Goal: Navigation & Orientation: Find specific page/section

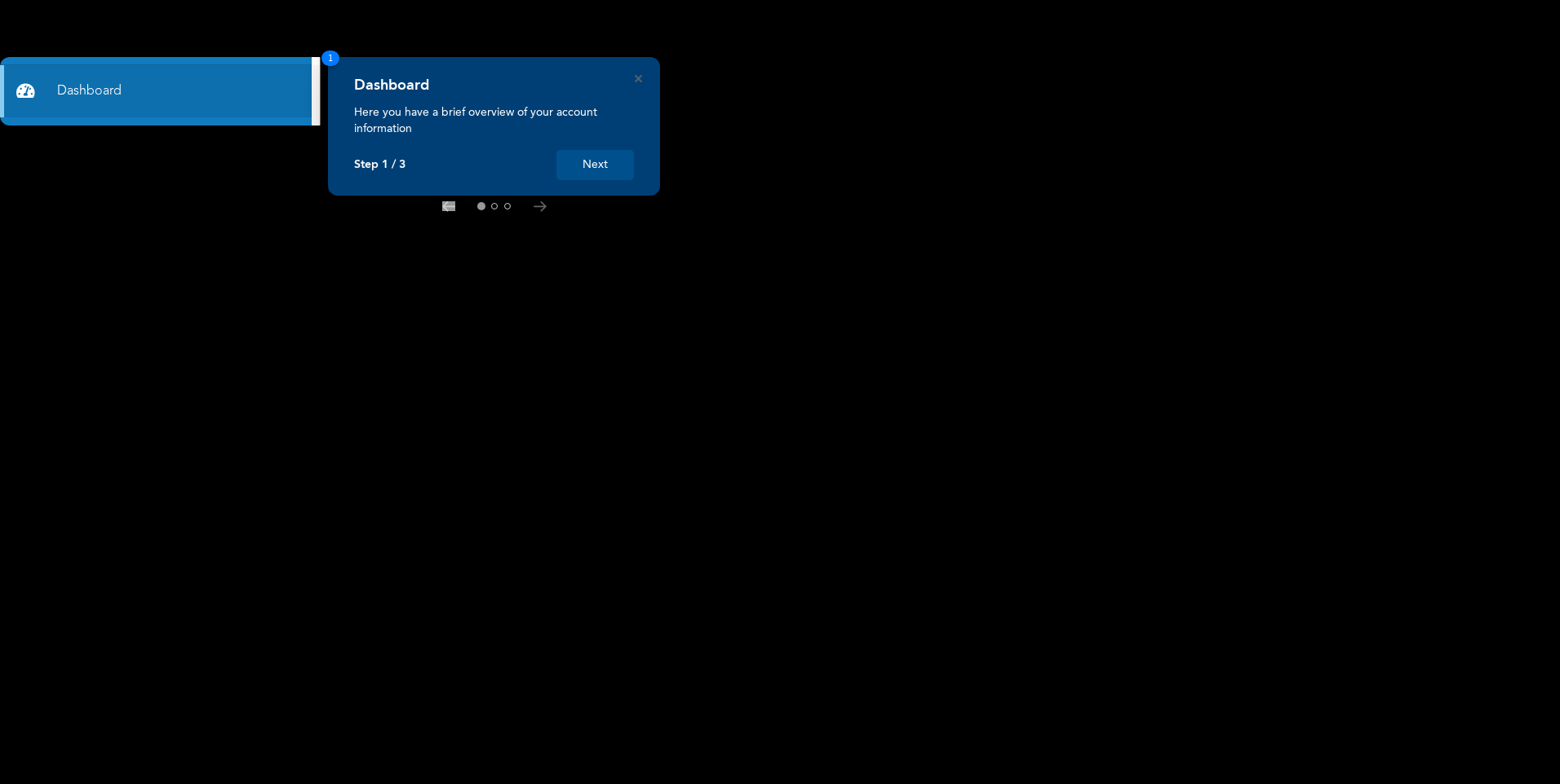
click at [596, 170] on button "Next" at bounding box center [594, 165] width 78 height 30
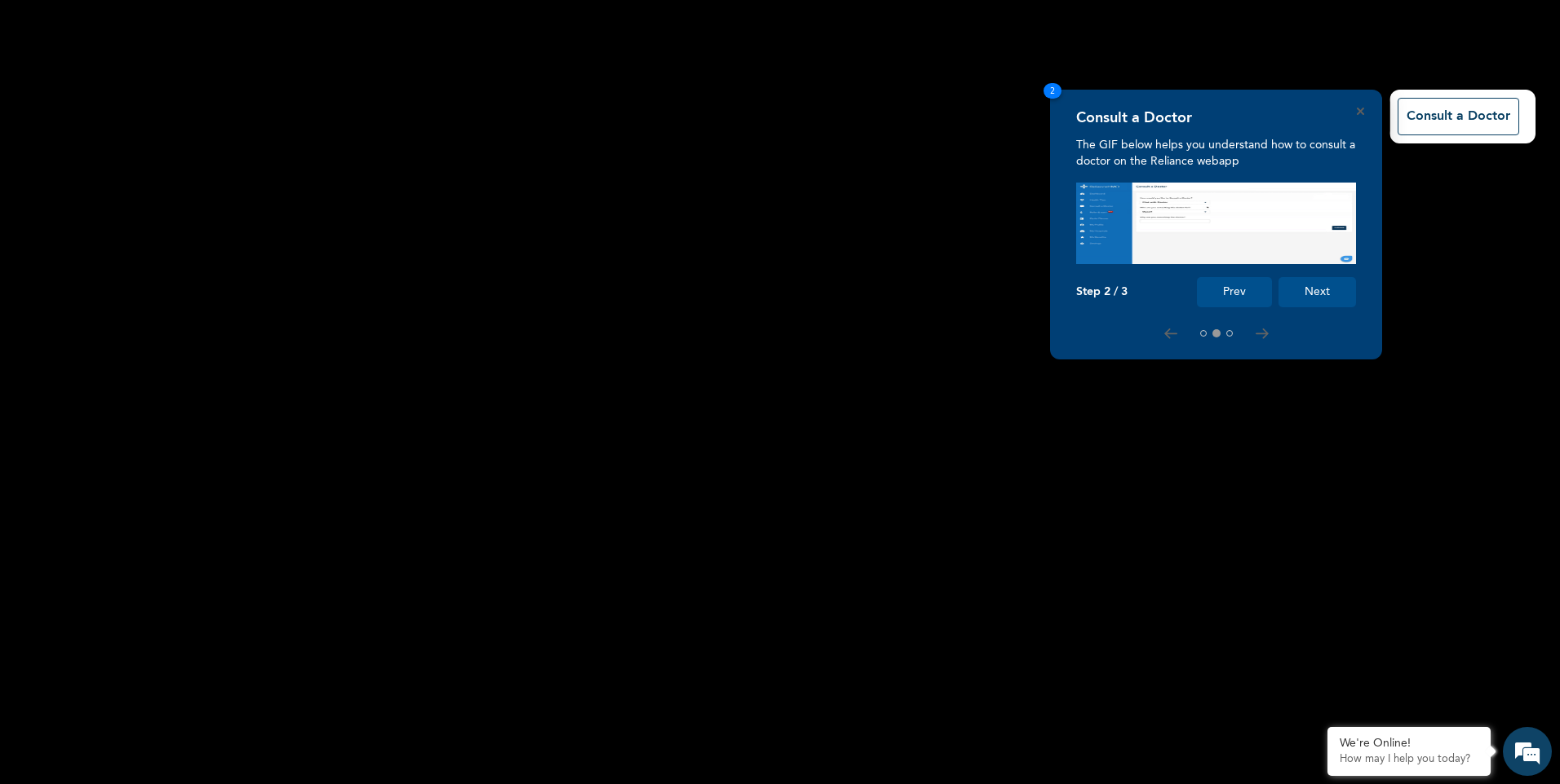
click at [1327, 293] on button "Next" at bounding box center [1317, 292] width 78 height 30
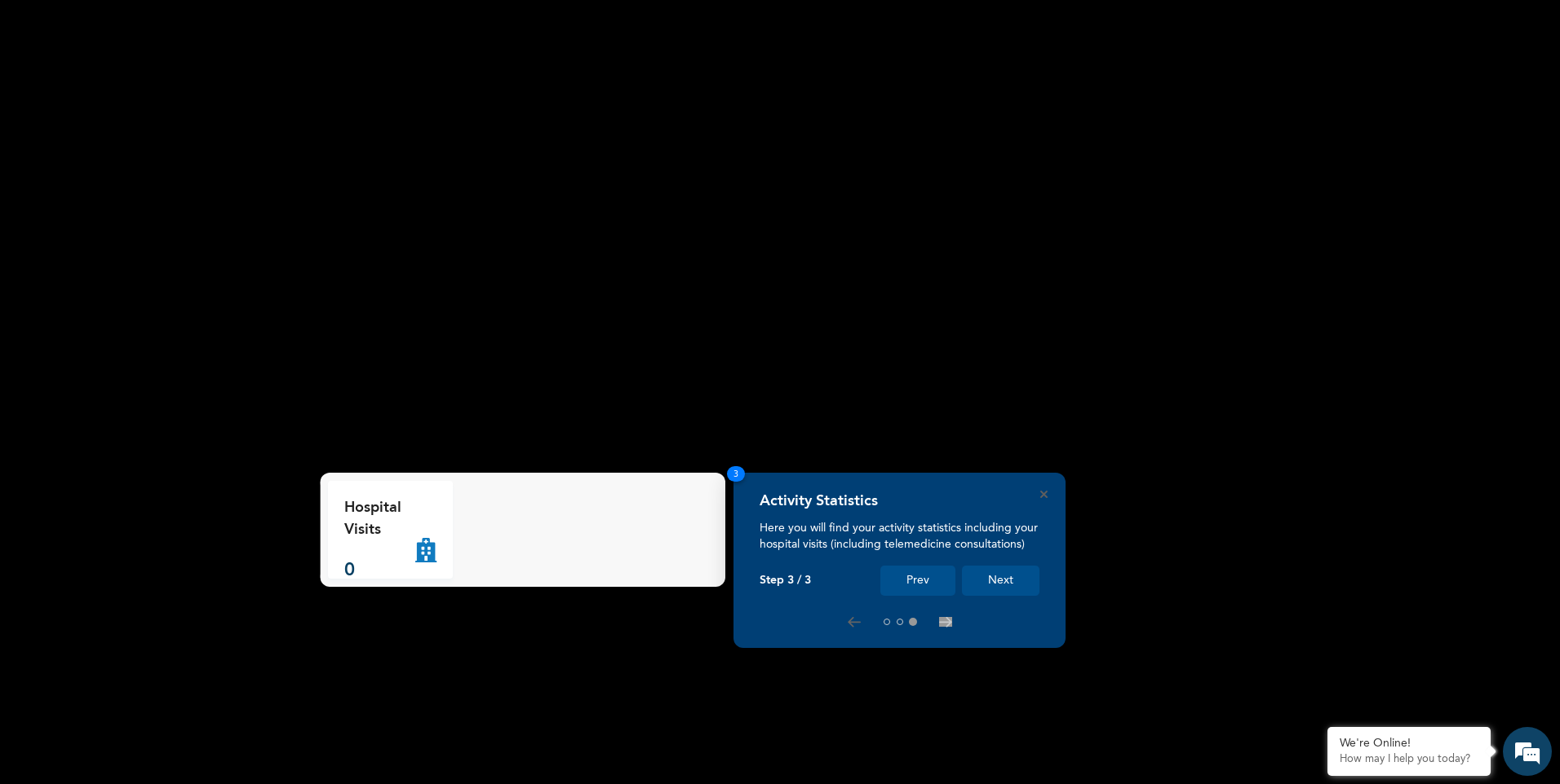
click at [1013, 588] on button "Next" at bounding box center [1000, 580] width 78 height 30
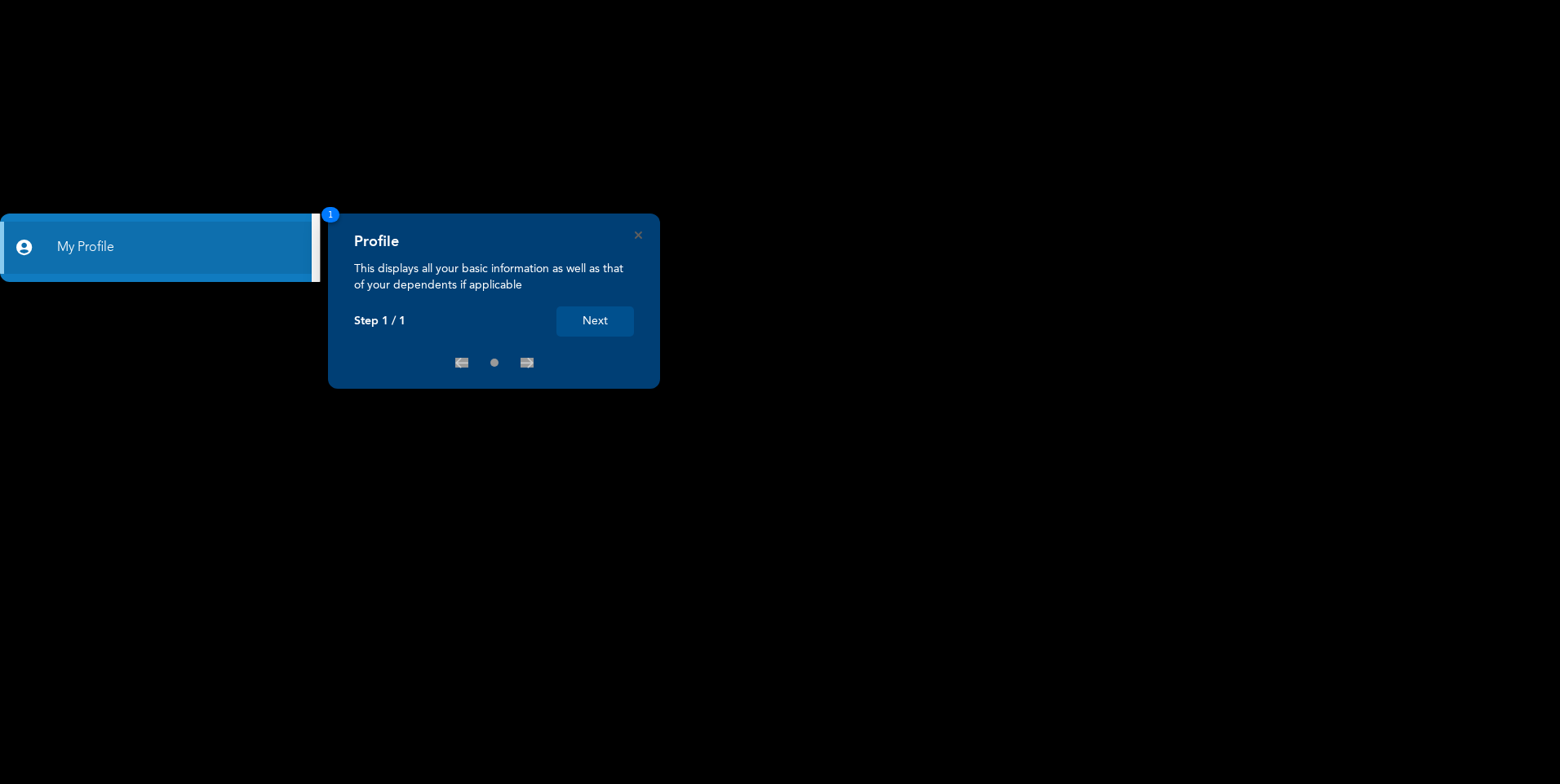
click at [591, 324] on button "Next" at bounding box center [594, 322] width 78 height 30
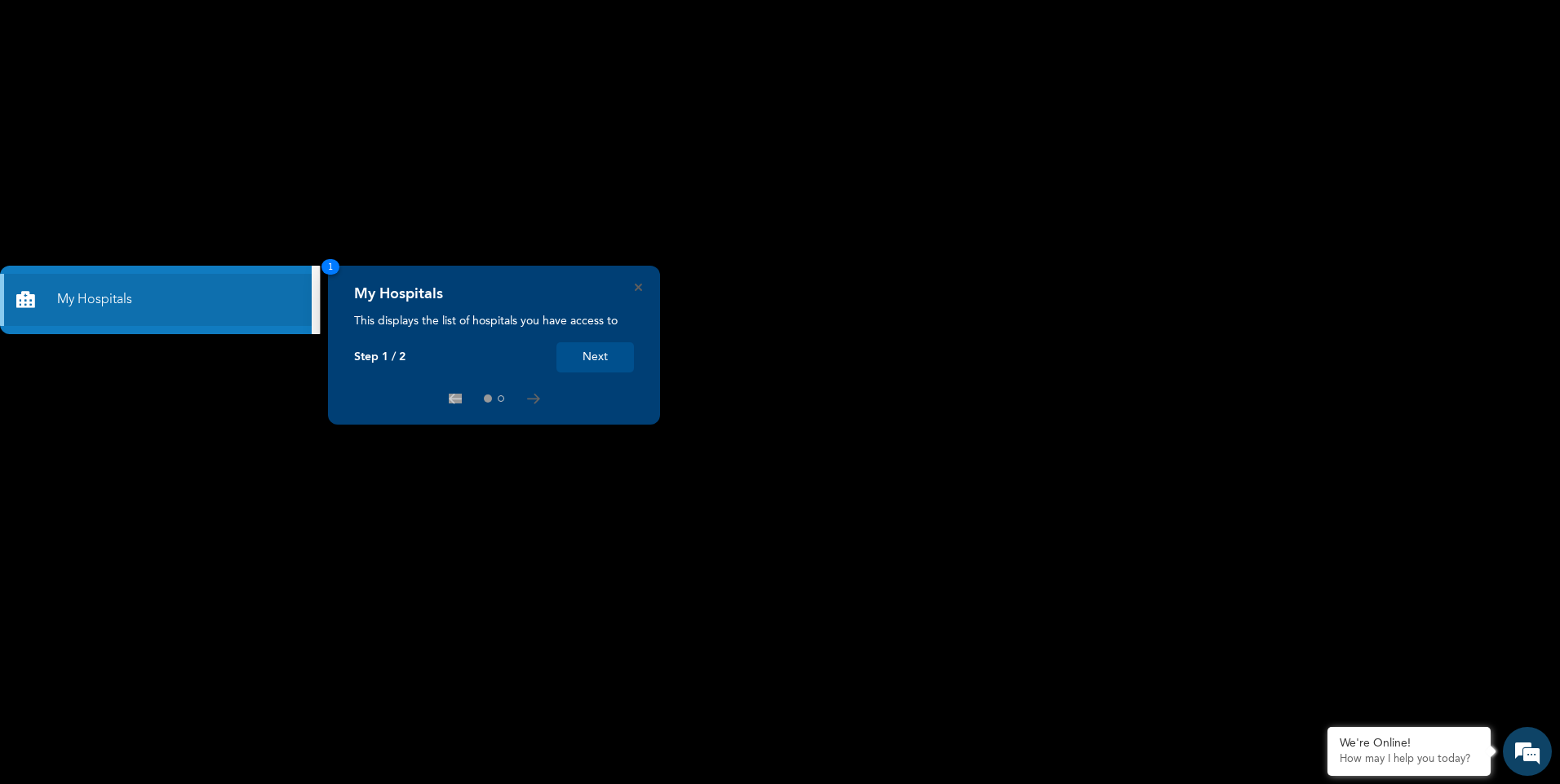
click at [604, 356] on button "Next" at bounding box center [594, 357] width 78 height 30
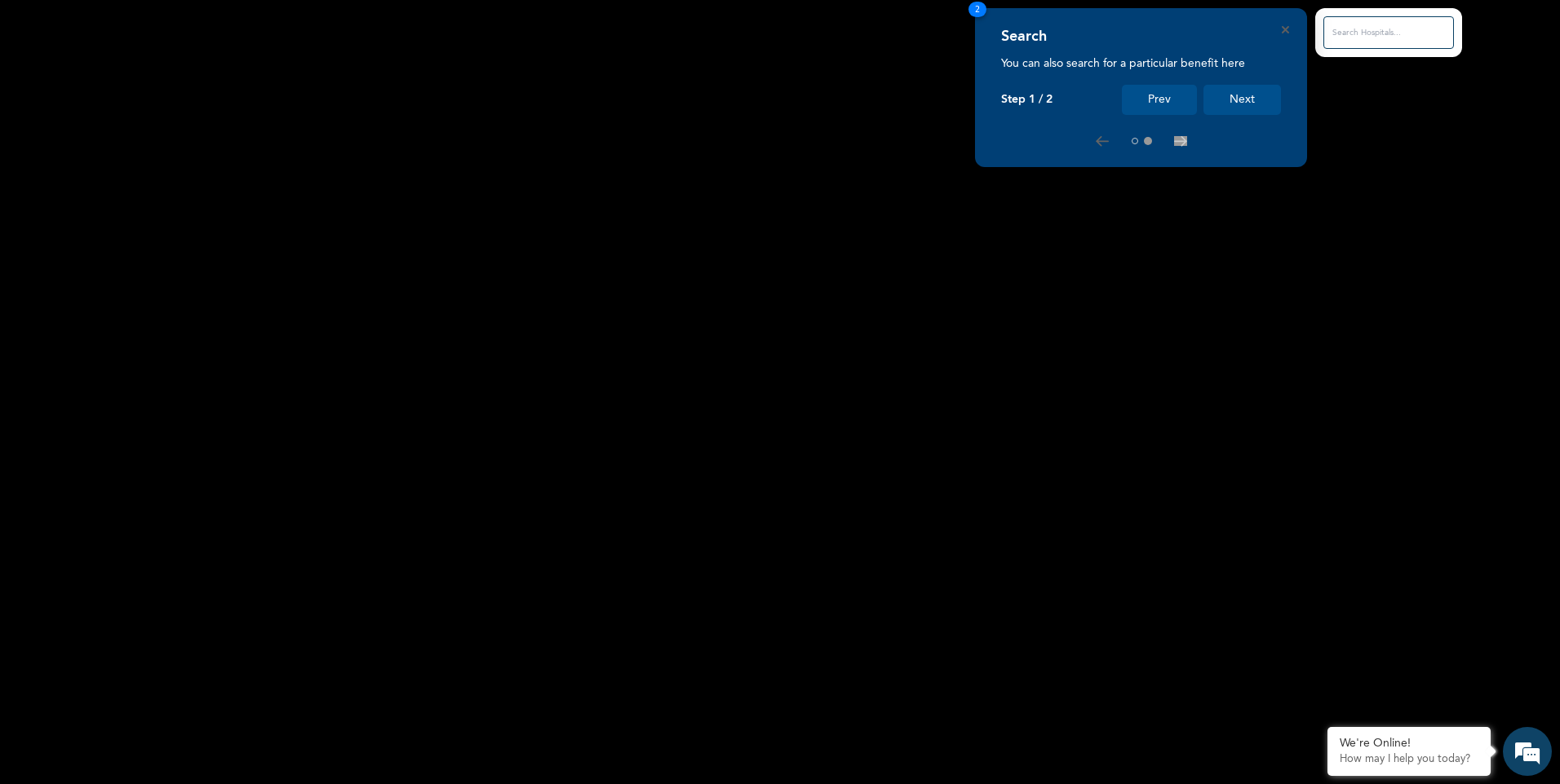
click at [1234, 102] on button "Next" at bounding box center [1242, 99] width 78 height 30
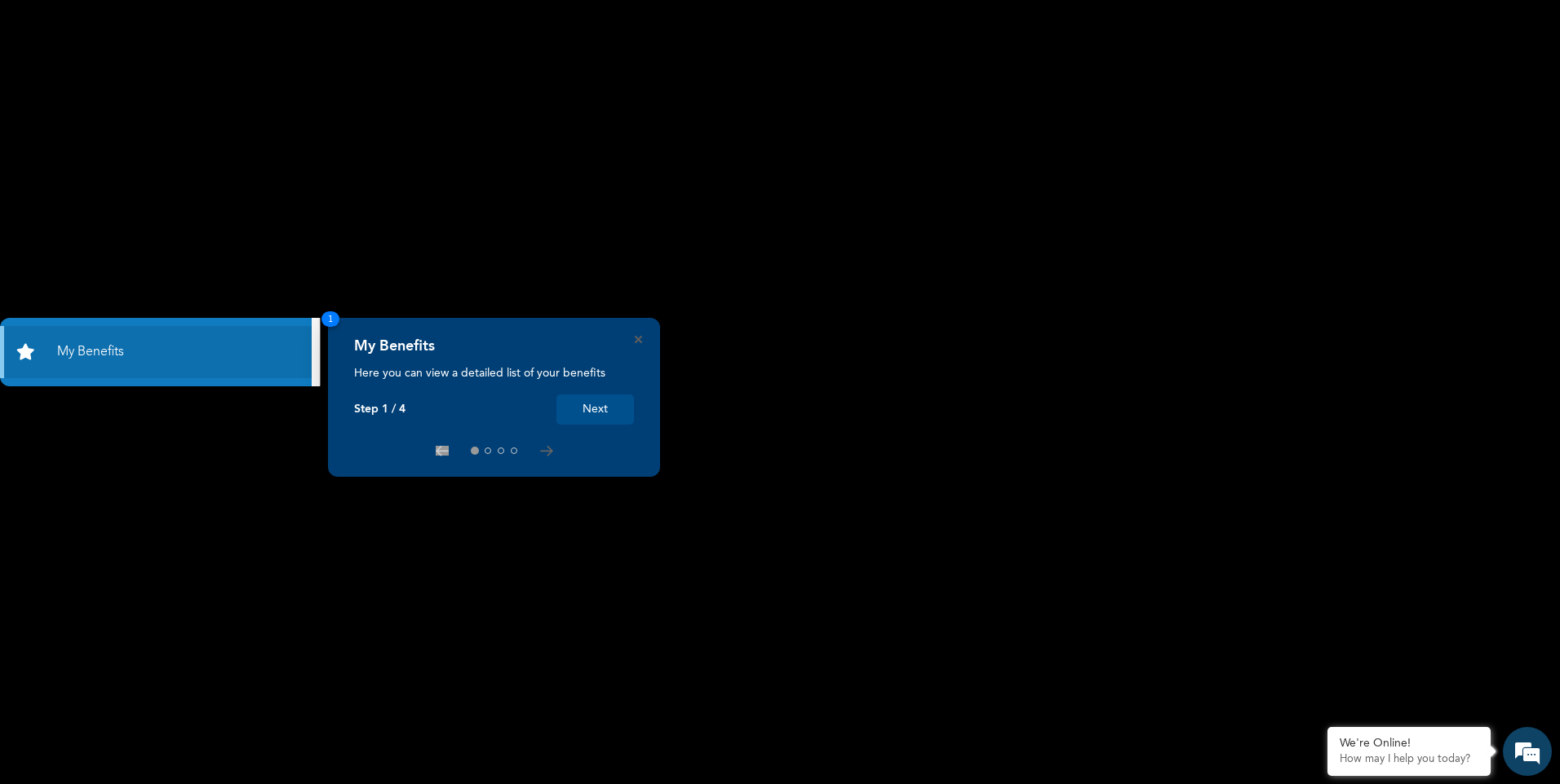
click at [605, 416] on button "Next" at bounding box center [594, 409] width 78 height 30
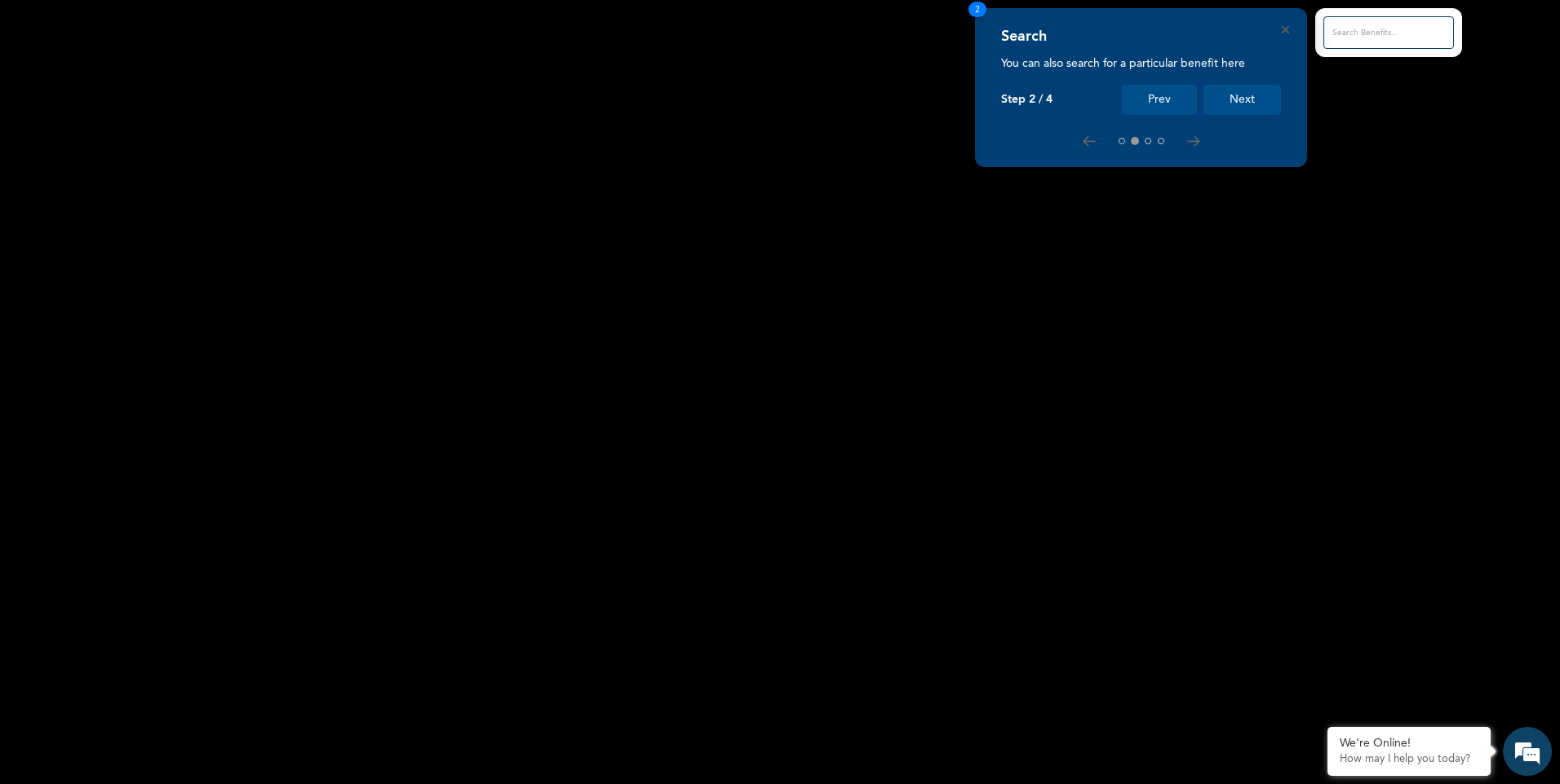
click at [1243, 102] on button "Next" at bounding box center [1242, 99] width 78 height 30
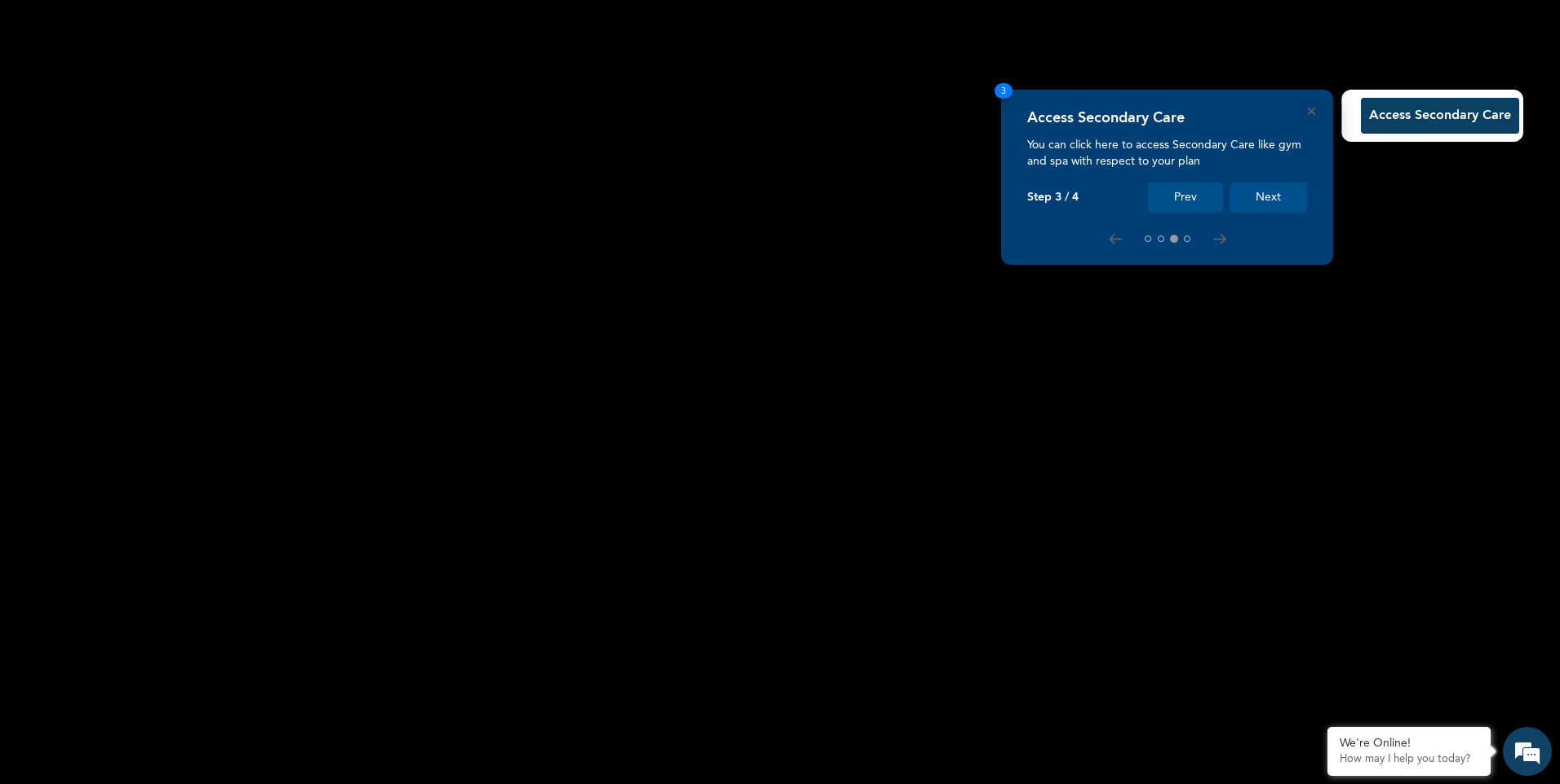
click at [1267, 200] on button "Next" at bounding box center [1268, 198] width 78 height 30
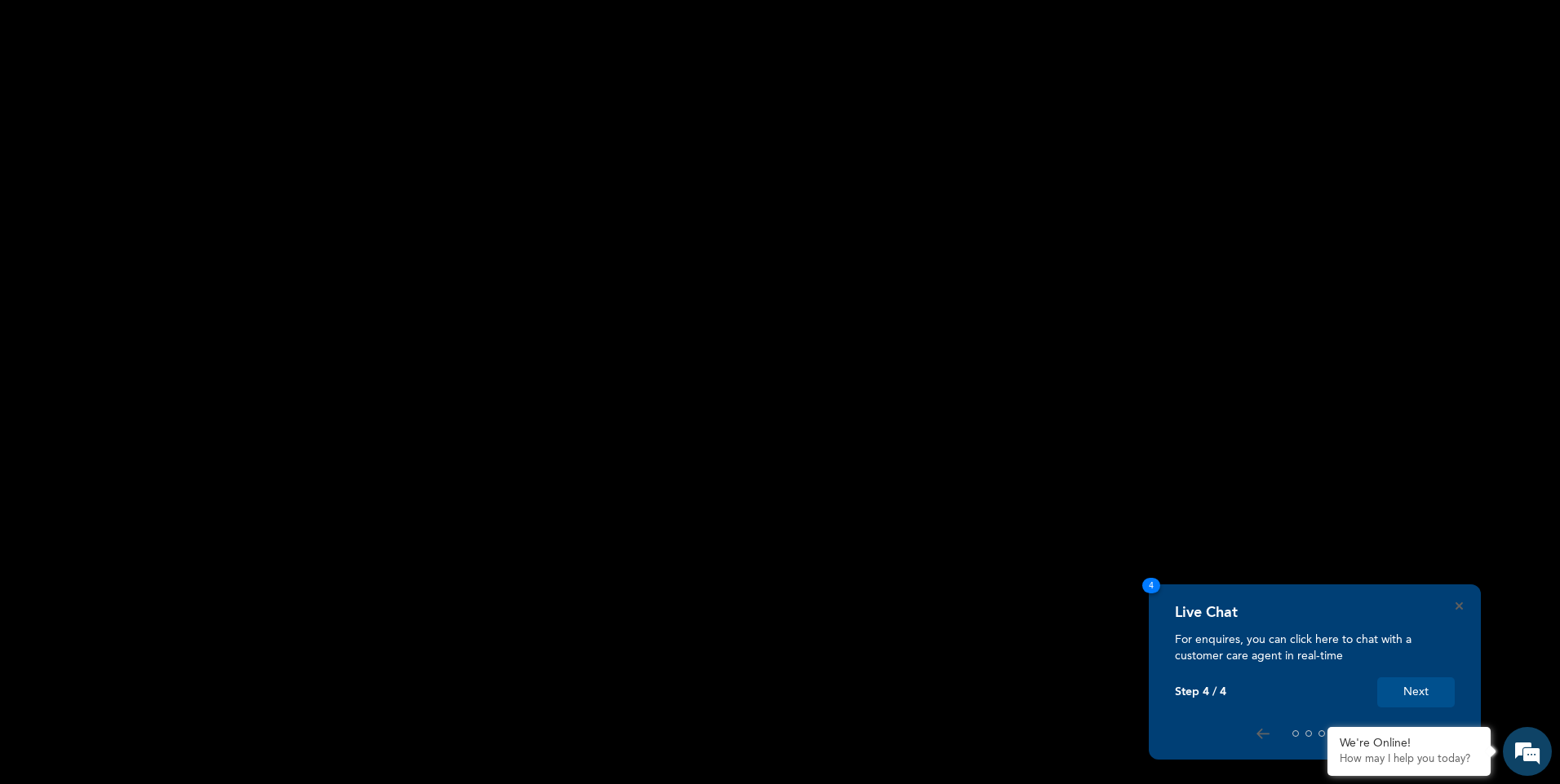
click at [1427, 689] on button "Next" at bounding box center [1415, 693] width 78 height 30
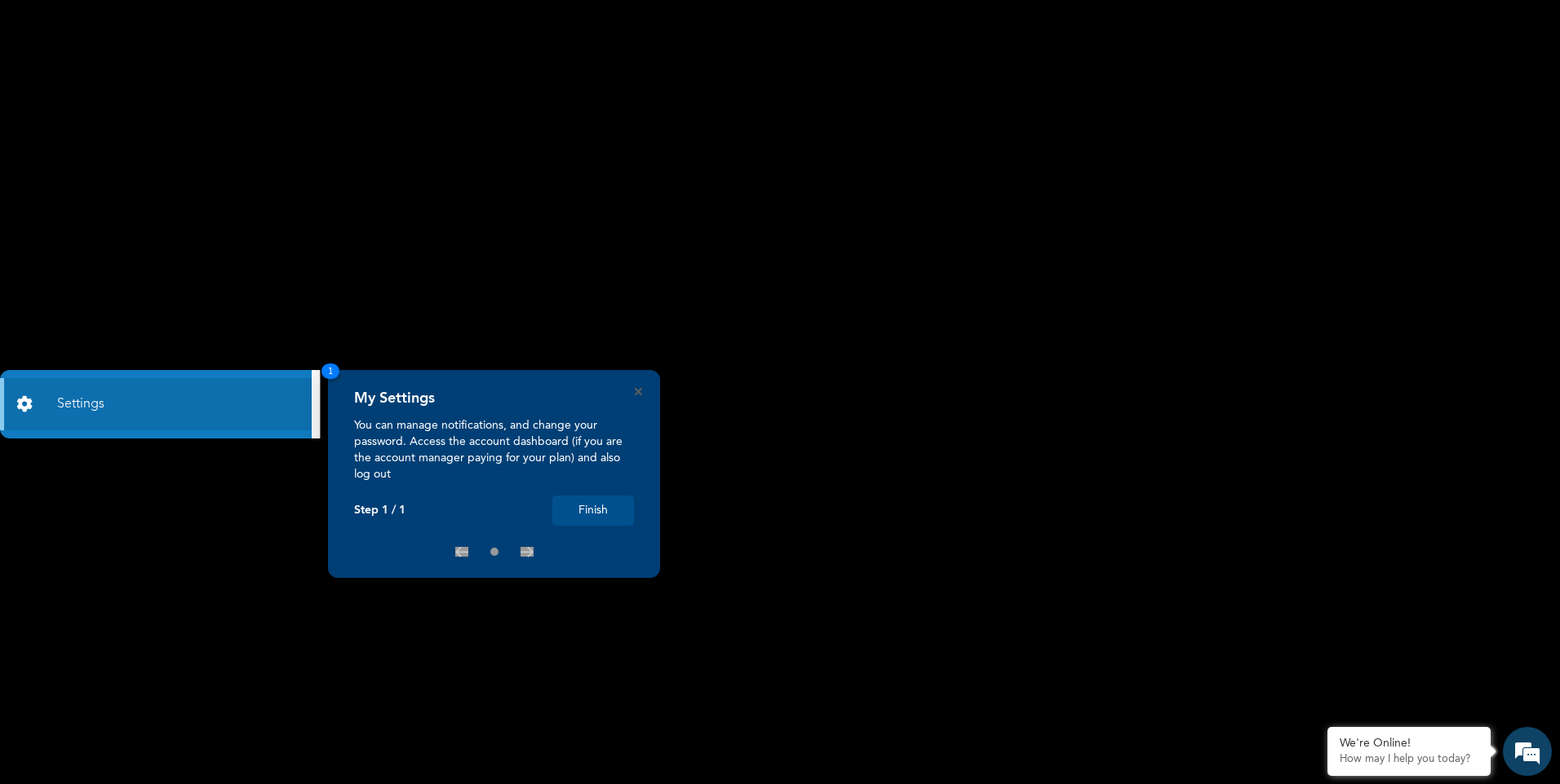
click at [604, 514] on button "Finish" at bounding box center [593, 511] width 82 height 30
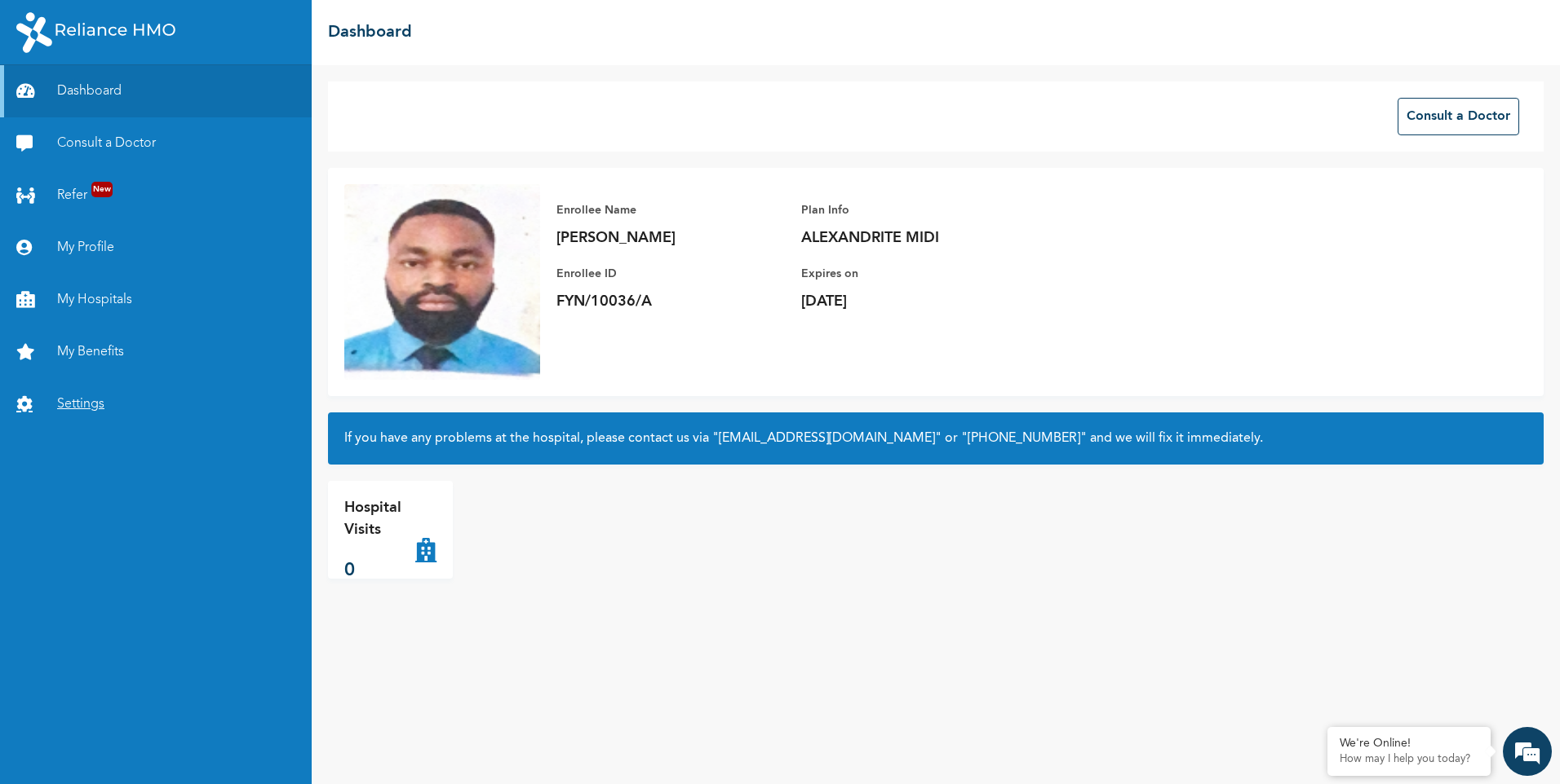
click at [68, 404] on link "Settings" at bounding box center [156, 404] width 312 height 52
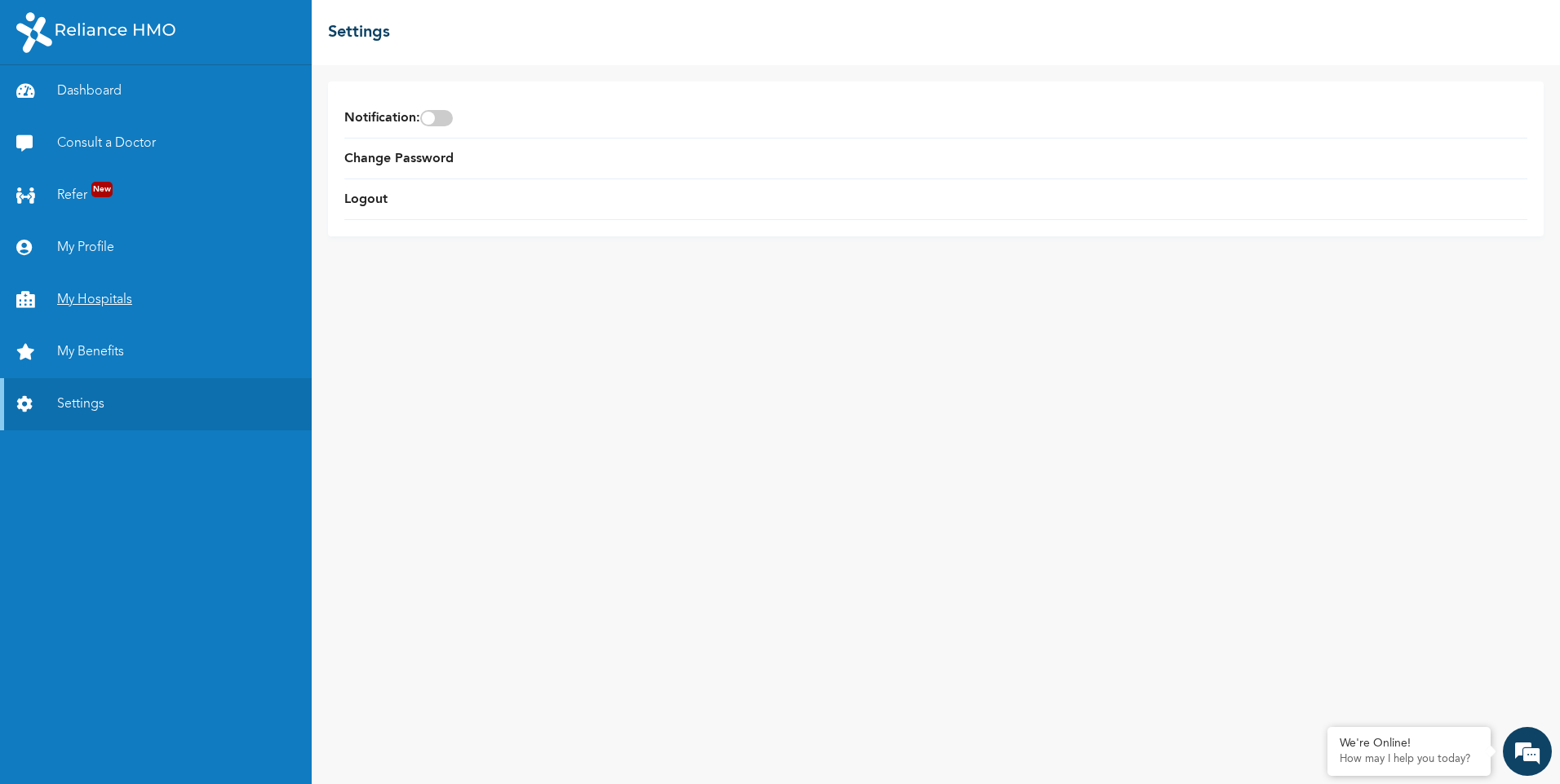
click at [108, 303] on link "My Hospitals" at bounding box center [156, 300] width 312 height 52
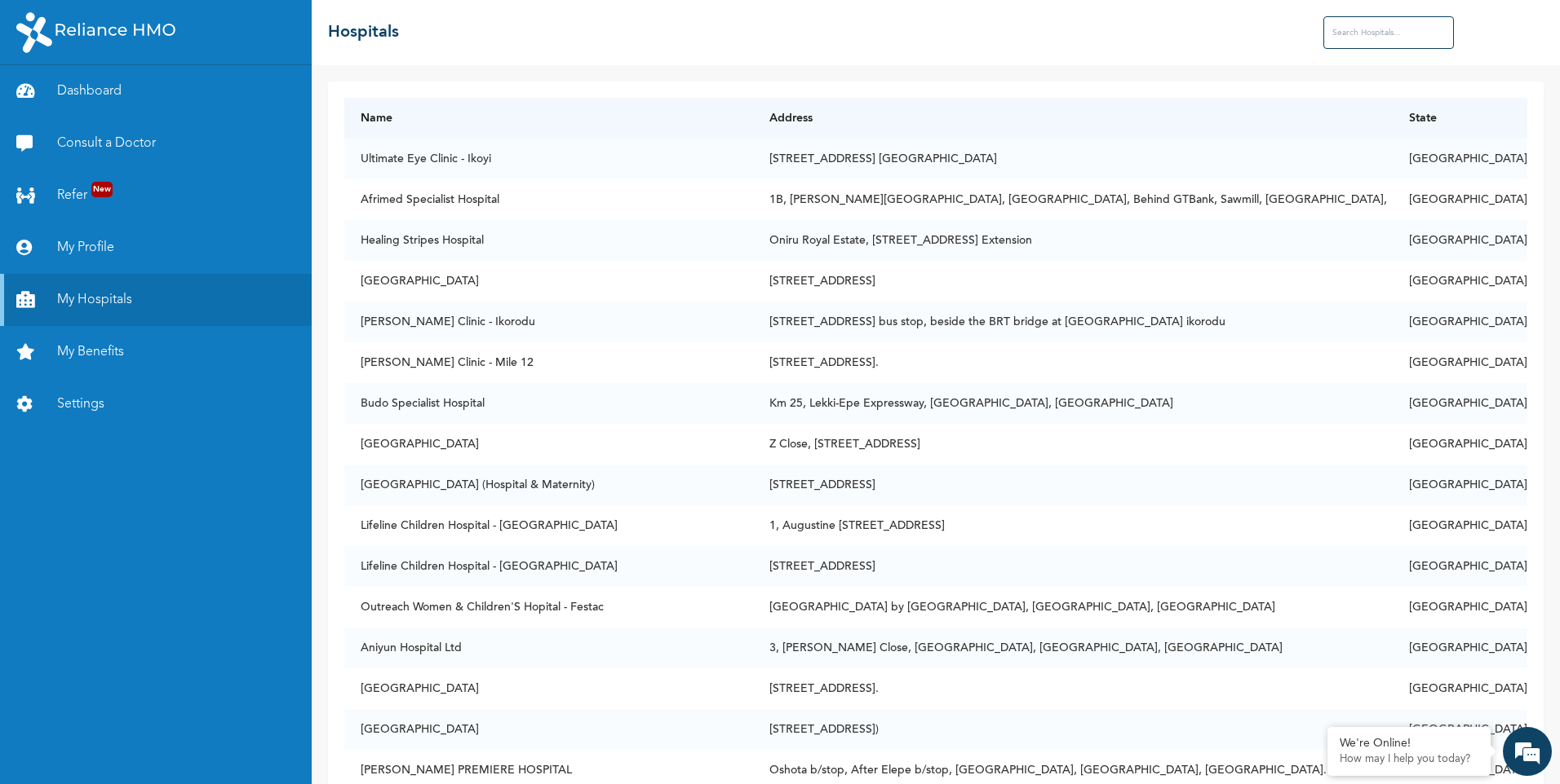
click at [1378, 43] on input "text" at bounding box center [1389, 32] width 131 height 32
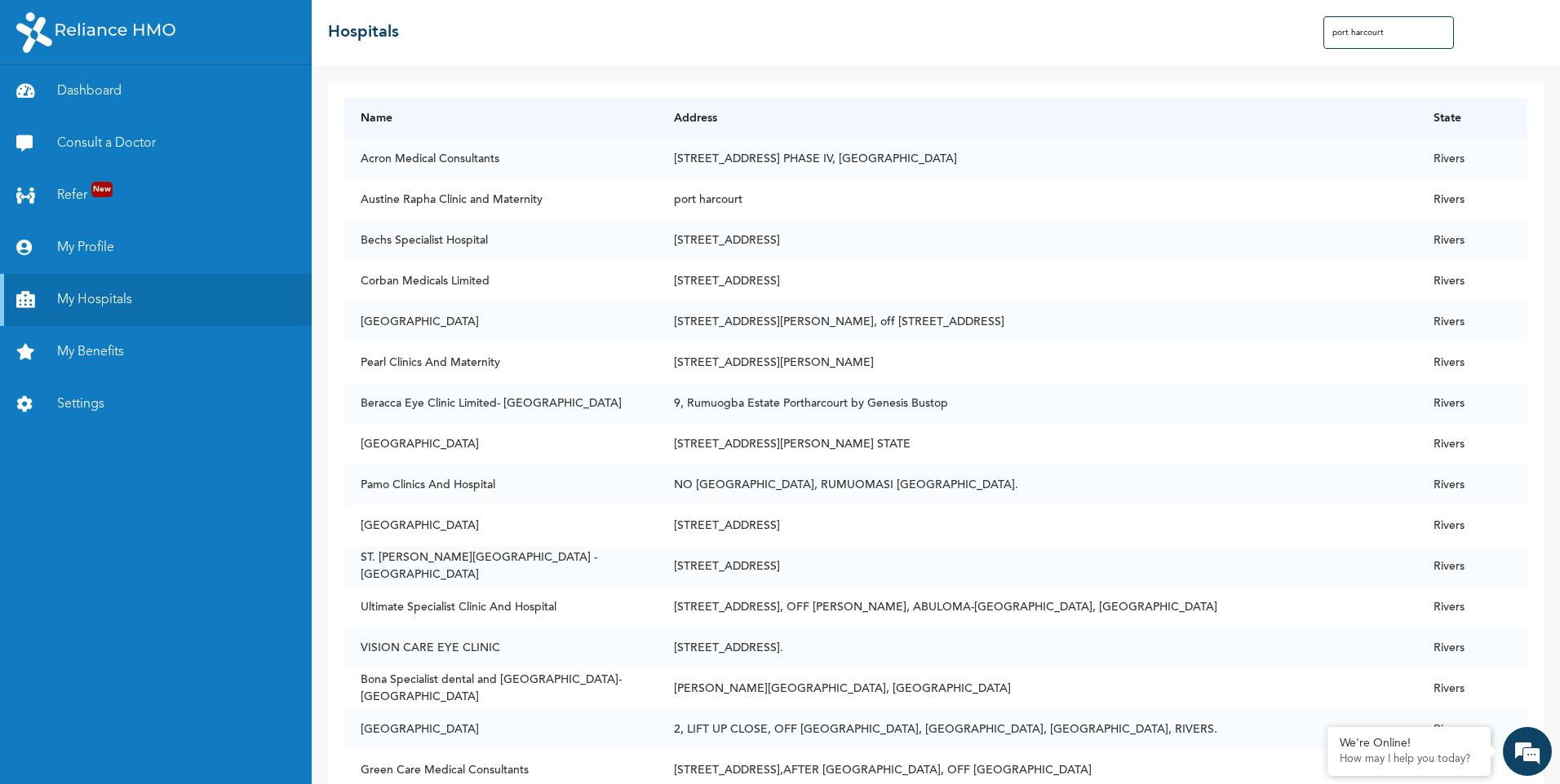
type input "port harcourt"
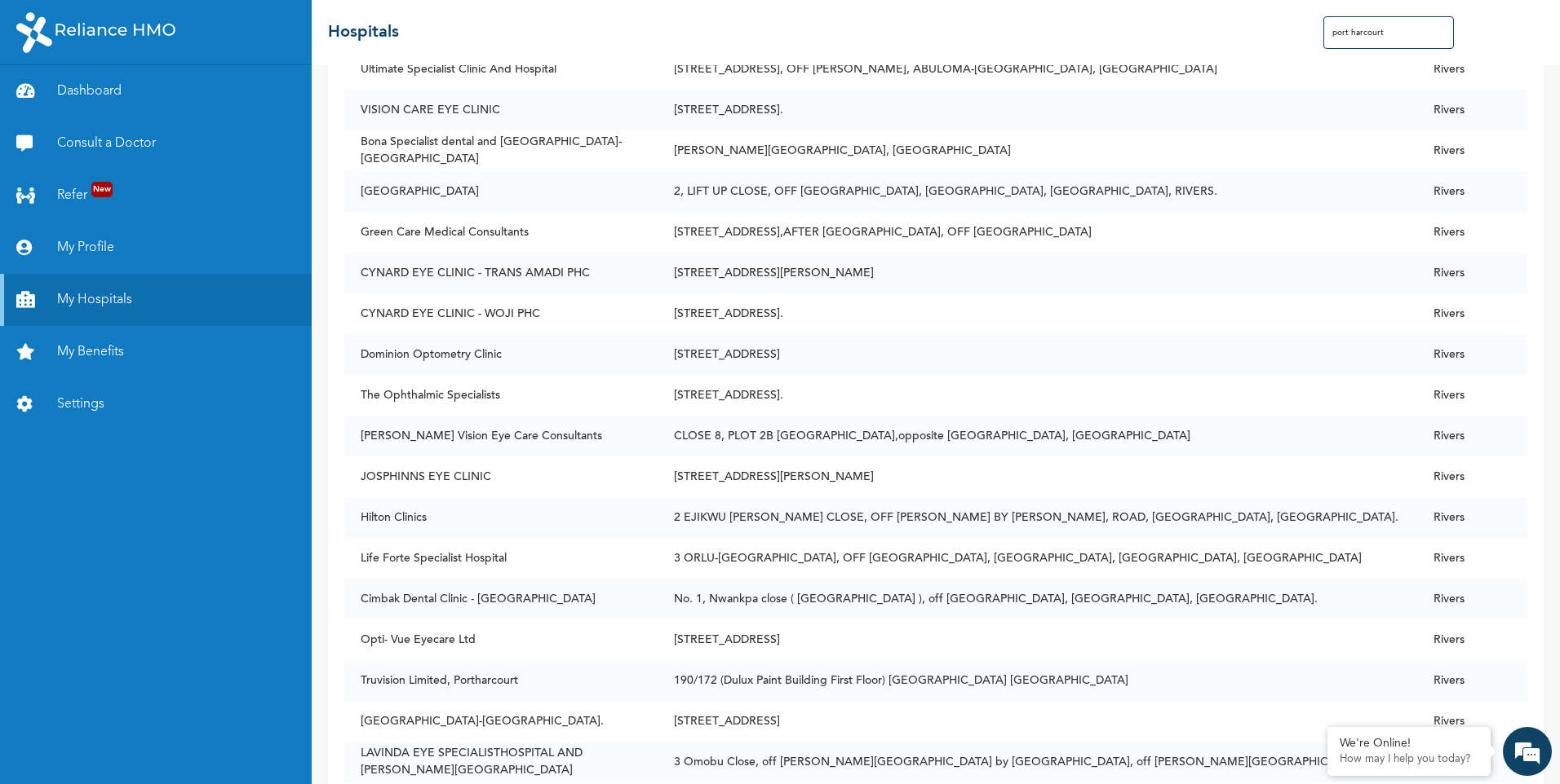
scroll to position [536, 0]
click at [108, 356] on link "My Benefits" at bounding box center [156, 352] width 312 height 52
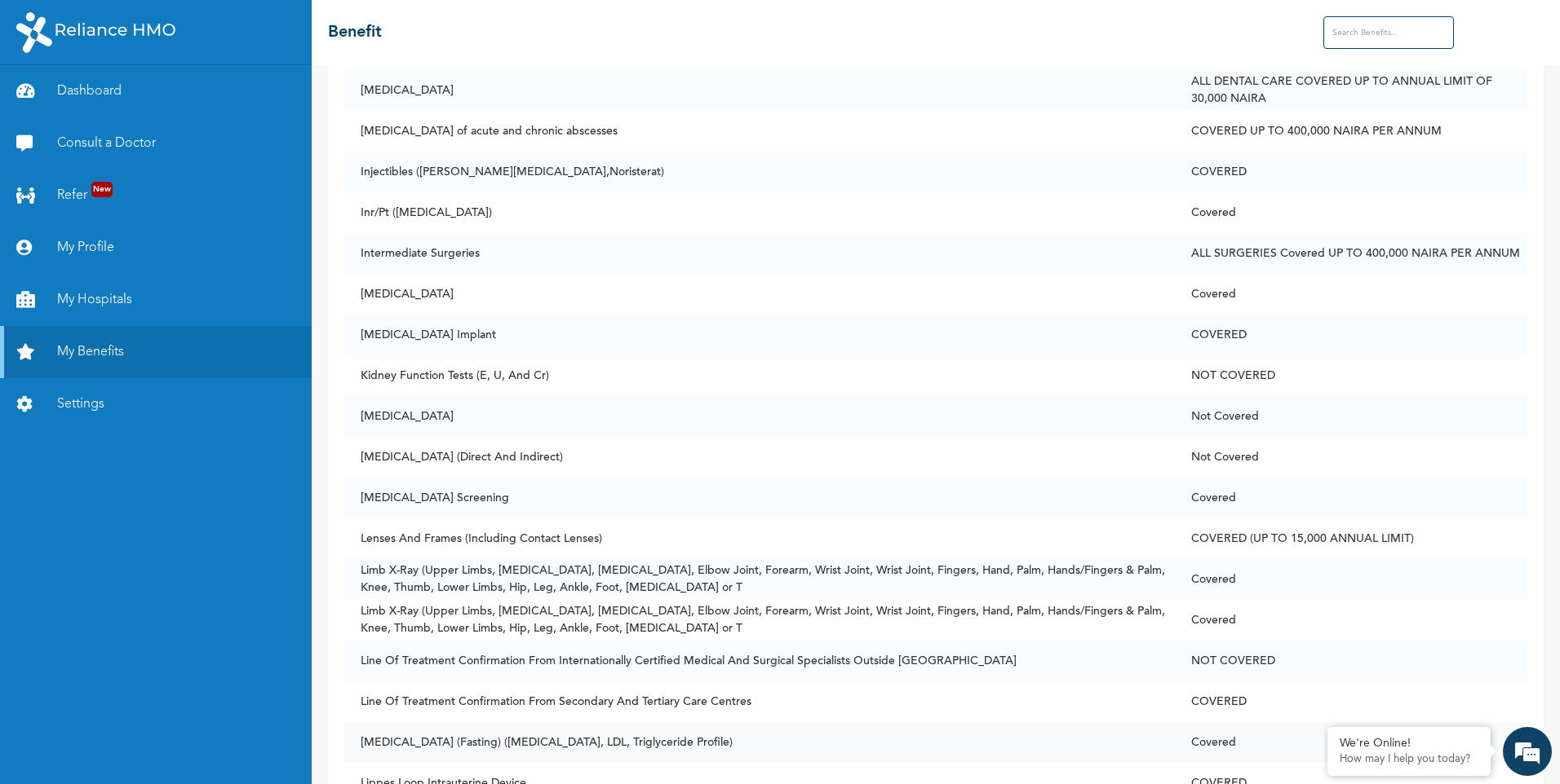
scroll to position [5762, 0]
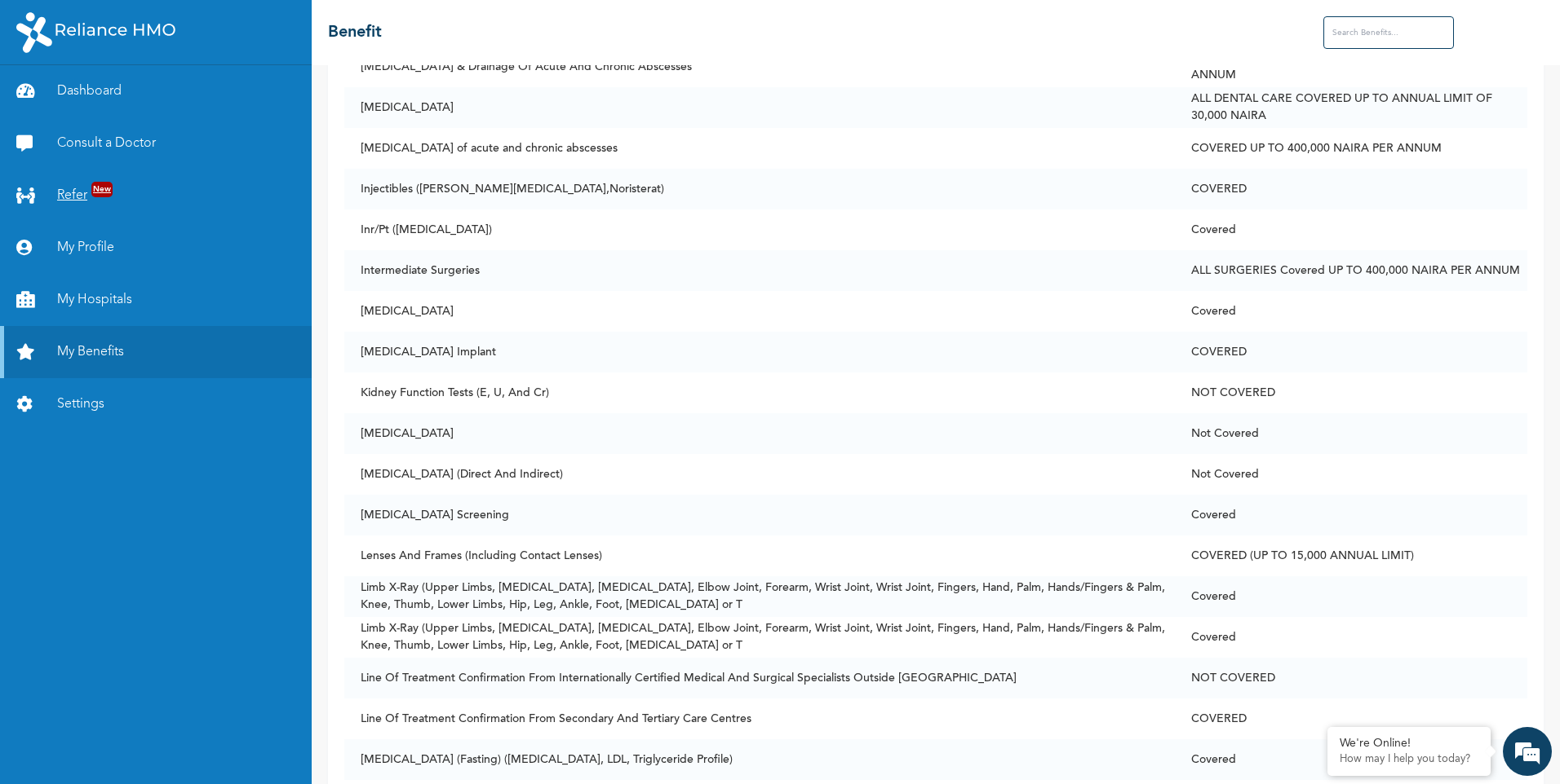
click at [87, 195] on link "Refer New" at bounding box center [156, 195] width 312 height 52
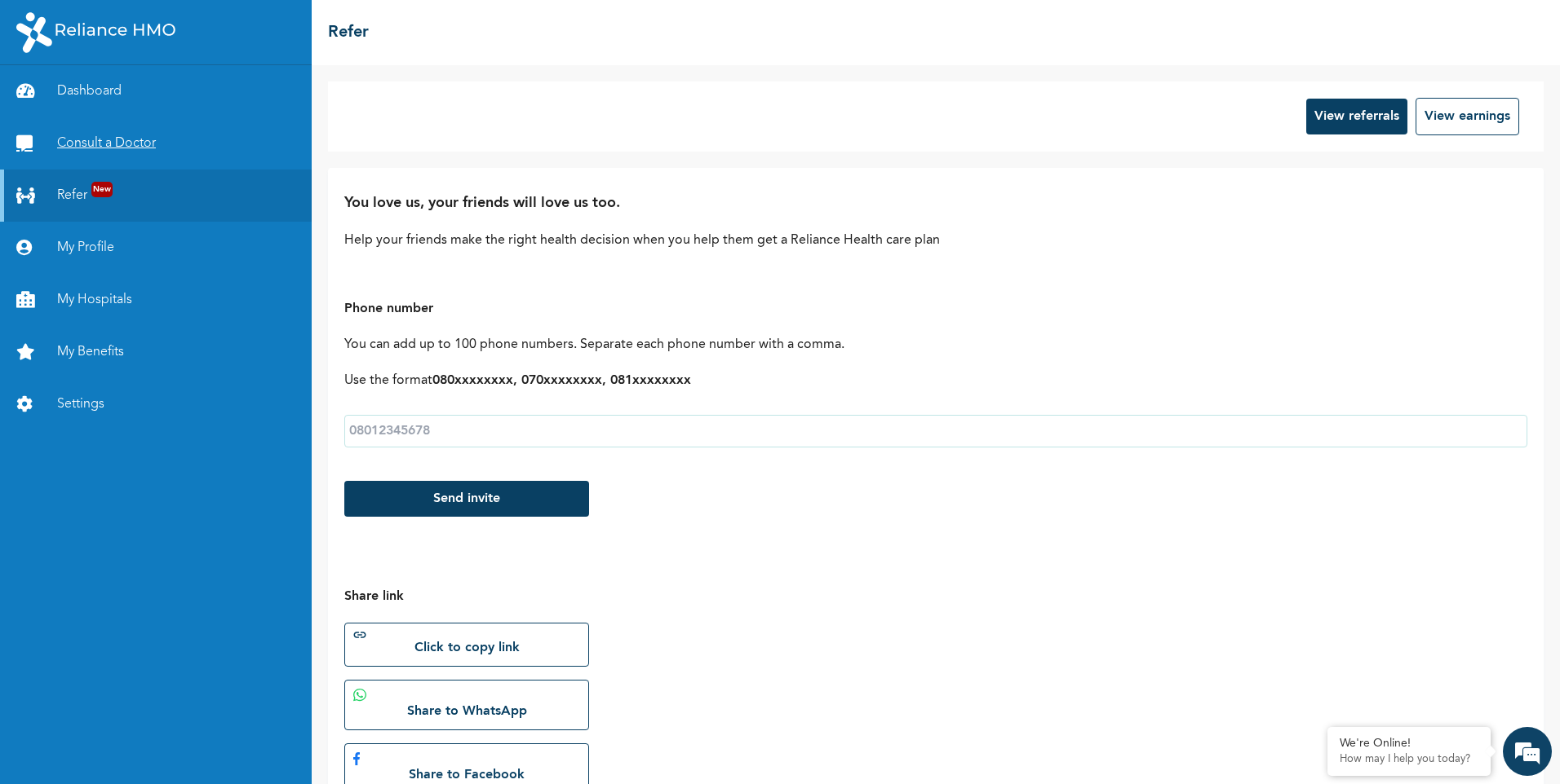
click at [137, 151] on link "Consult a Doctor" at bounding box center [156, 143] width 312 height 52
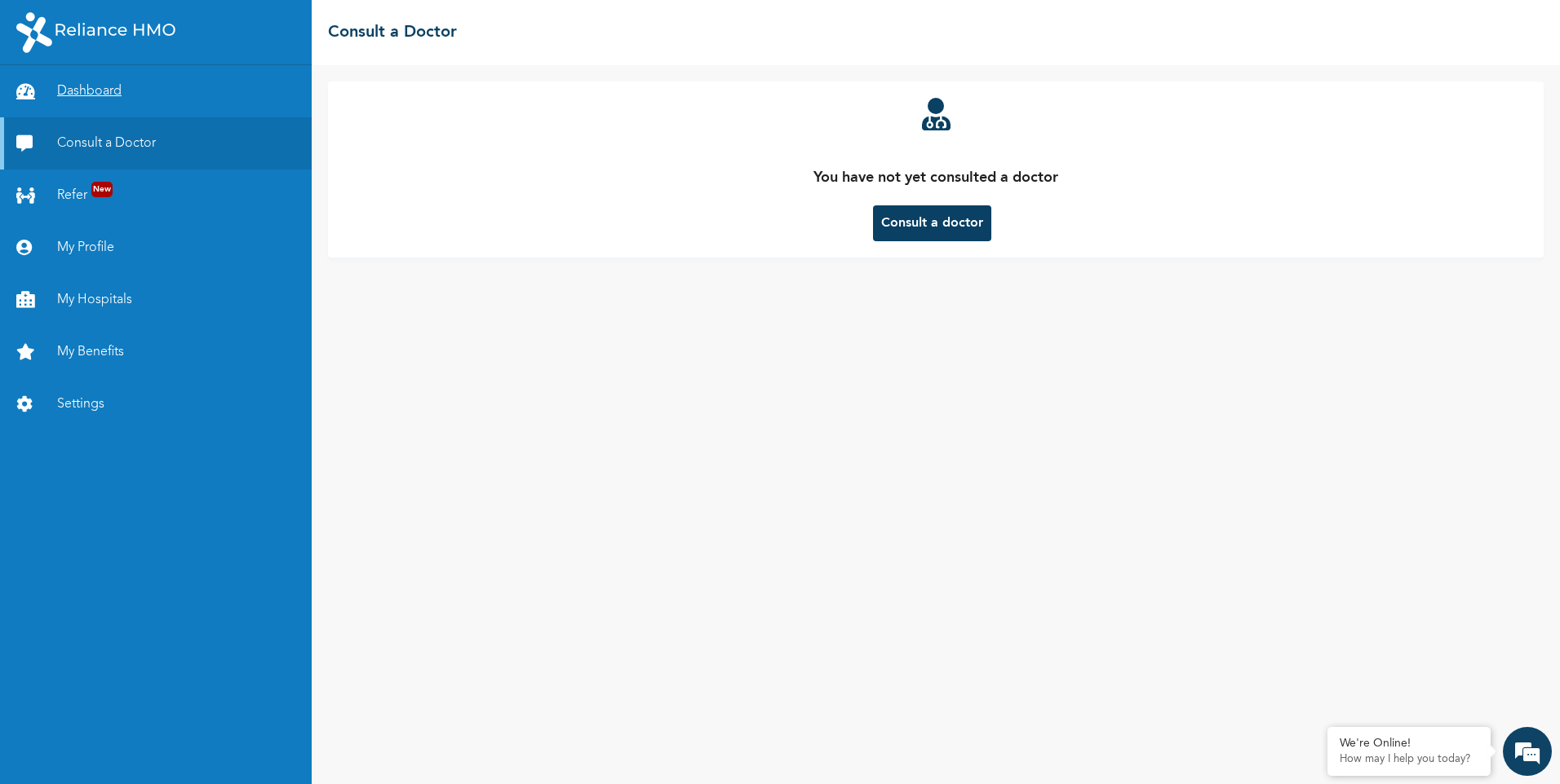
click at [77, 89] on link "Dashboard" at bounding box center [156, 90] width 312 height 52
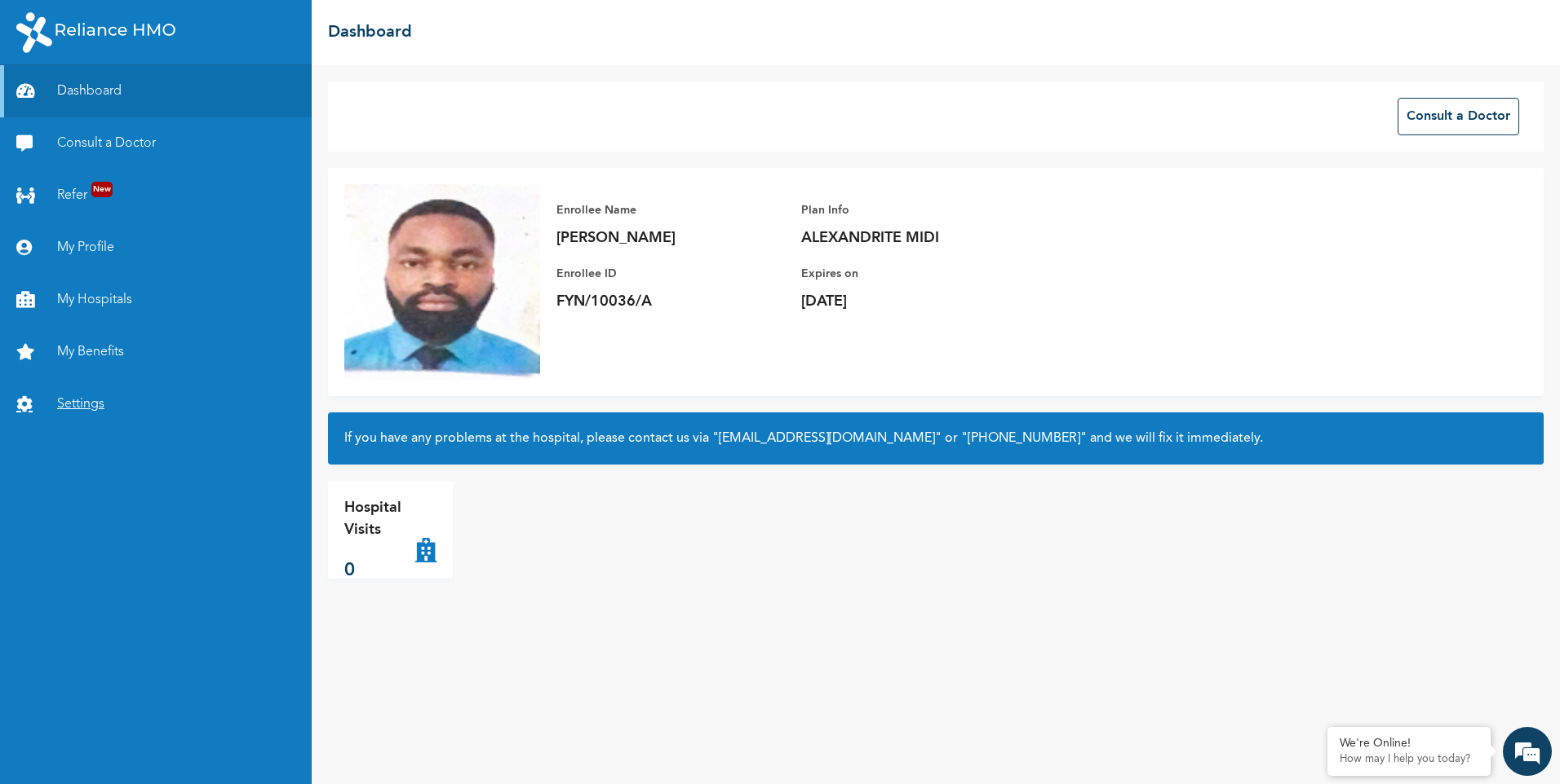
click at [84, 403] on link "Settings" at bounding box center [156, 404] width 312 height 52
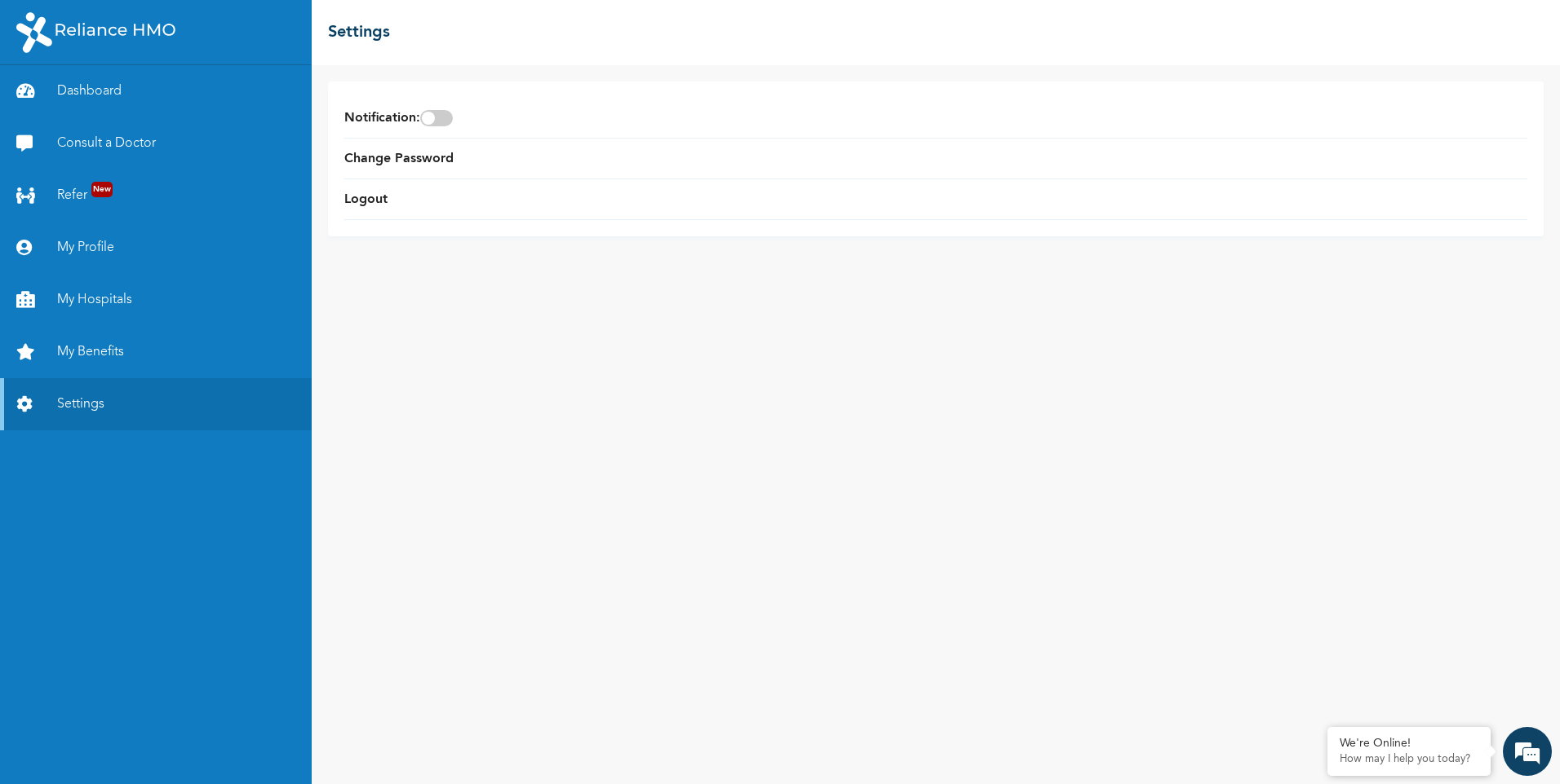
click at [146, 57] on div at bounding box center [156, 32] width 312 height 65
click at [94, 91] on link "Dashboard" at bounding box center [156, 90] width 312 height 52
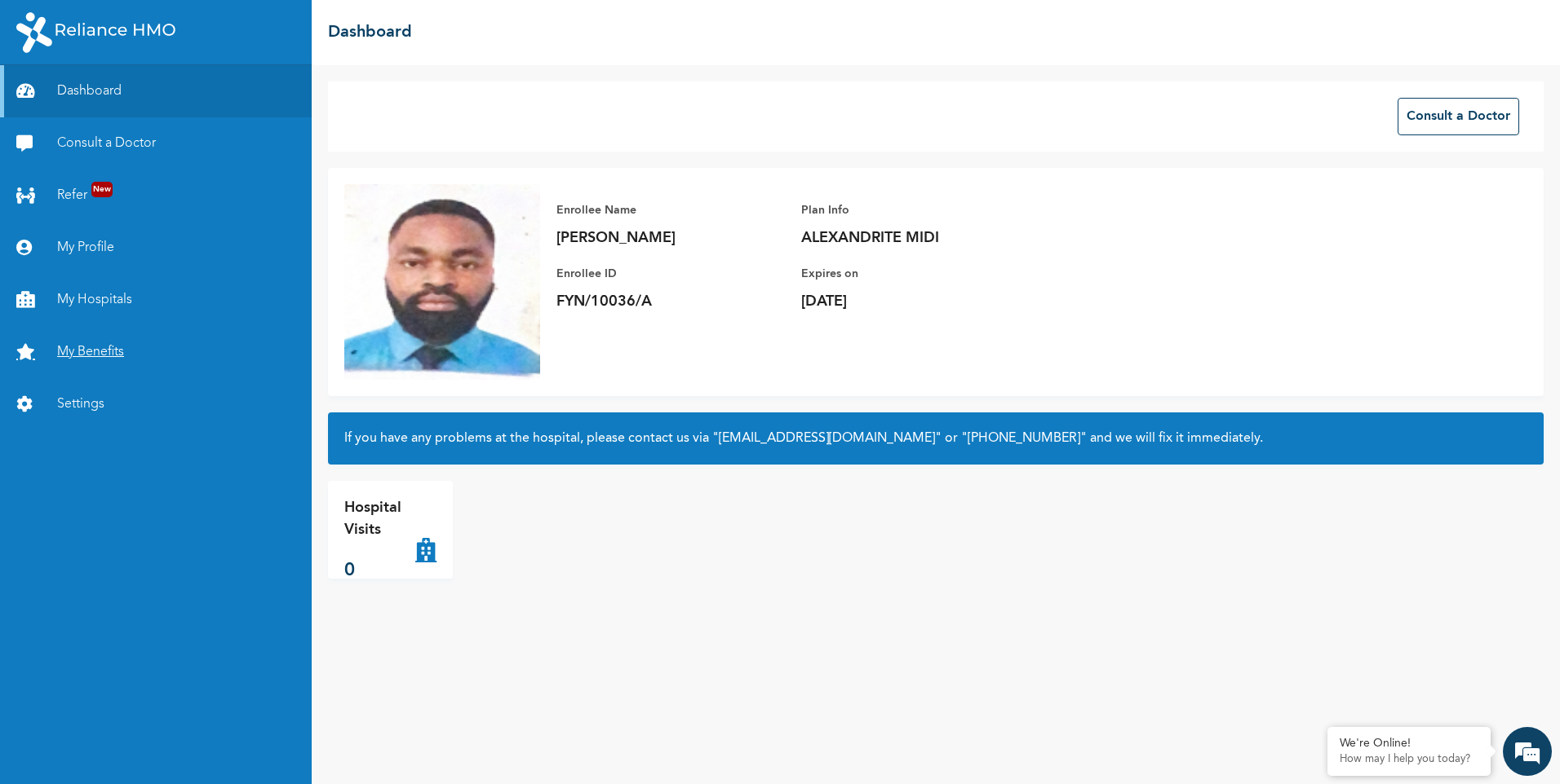
click at [76, 355] on link "My Benefits" at bounding box center [156, 352] width 312 height 52
